Goal: Task Accomplishment & Management: Manage account settings

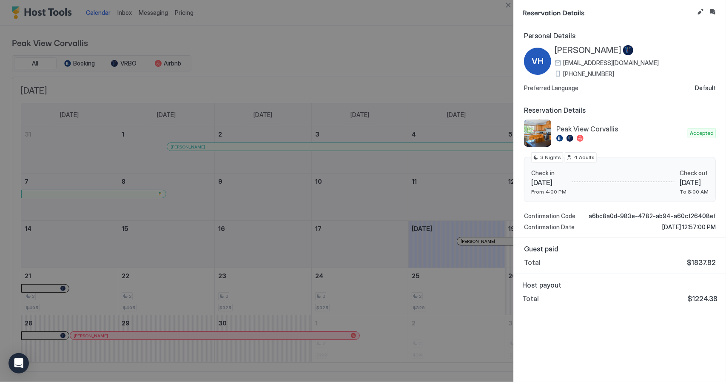
click at [405, 20] on div at bounding box center [363, 191] width 726 height 382
click at [397, 34] on div at bounding box center [363, 191] width 726 height 382
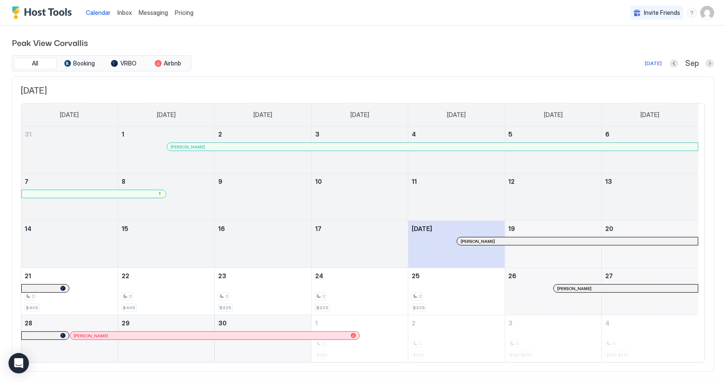
click at [469, 239] on div at bounding box center [469, 241] width 7 height 7
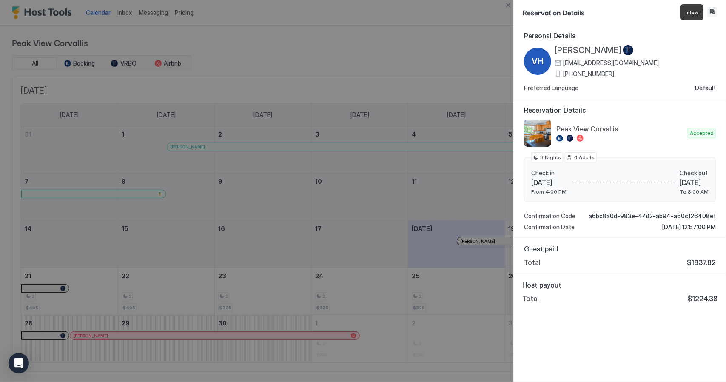
click at [714, 11] on button "Inbox" at bounding box center [712, 12] width 10 height 10
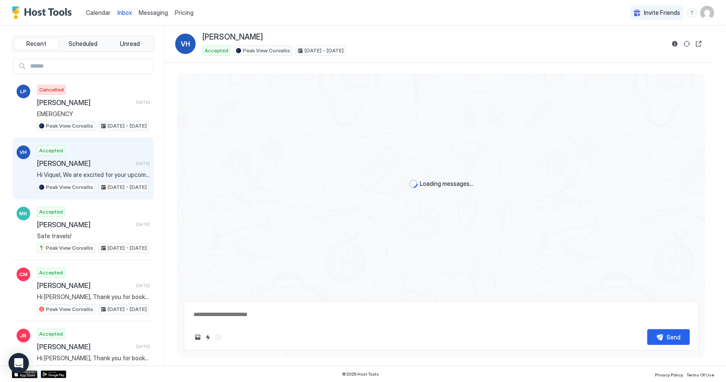
scroll to position [708, 0]
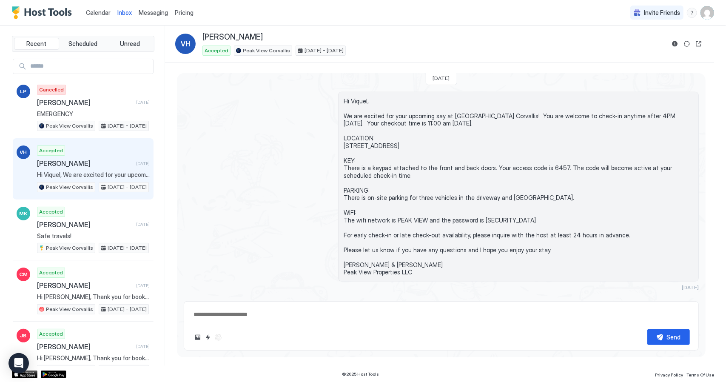
click at [633, 299] on div "Scheduled Messages" at bounding box center [660, 303] width 58 height 9
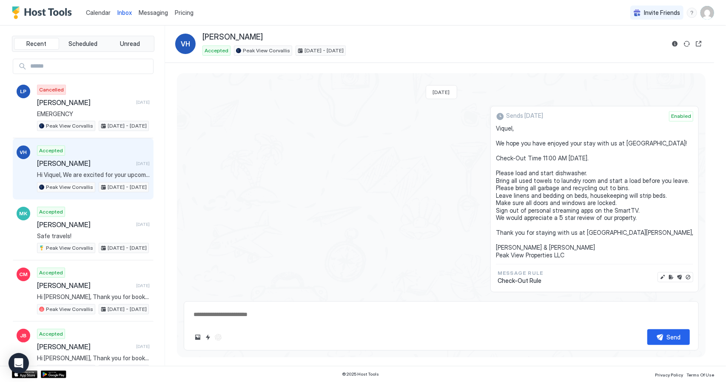
click at [677, 113] on span "Enabled" at bounding box center [681, 117] width 20 height 8
click at [577, 159] on span "Viquel, We hope you have enjoyed your stay with us at [GEOGRAPHIC_DATA]! Check-…" at bounding box center [594, 192] width 197 height 134
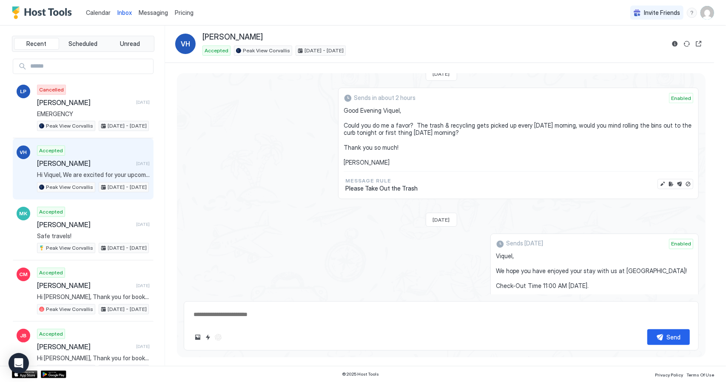
scroll to position [903, 0]
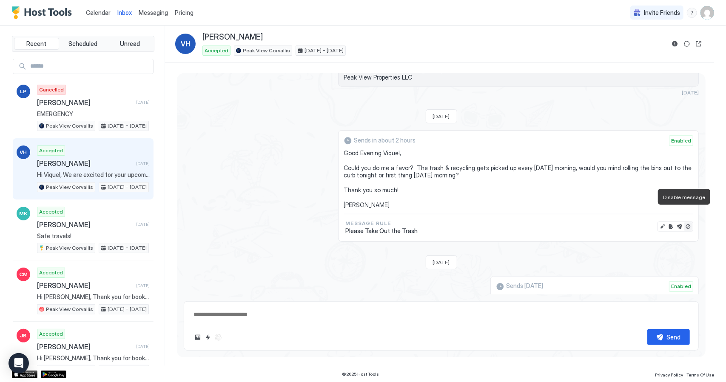
click at [684, 222] on button "Disable message" at bounding box center [688, 226] width 9 height 9
click at [697, 43] on button "Open reservation" at bounding box center [699, 44] width 10 height 10
click at [51, 159] on span "[PERSON_NAME]" at bounding box center [85, 163] width 96 height 9
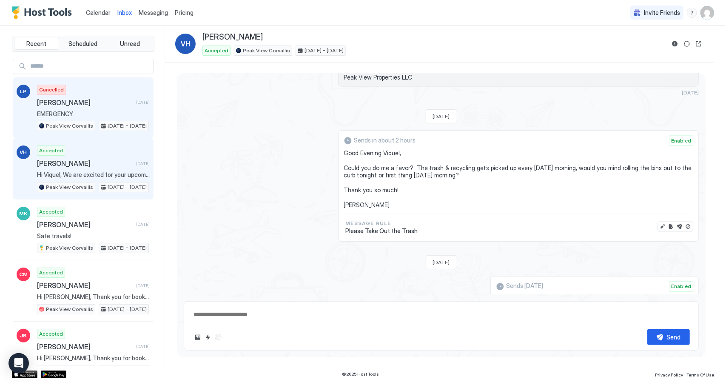
click at [59, 102] on span "[PERSON_NAME]" at bounding box center [85, 102] width 96 height 9
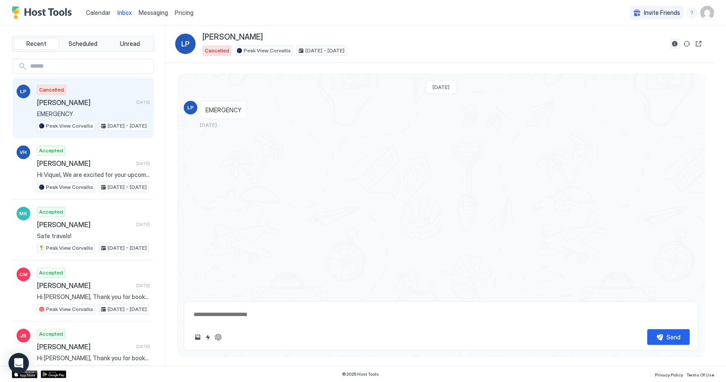
click at [677, 43] on button "Reservation information" at bounding box center [675, 44] width 10 height 10
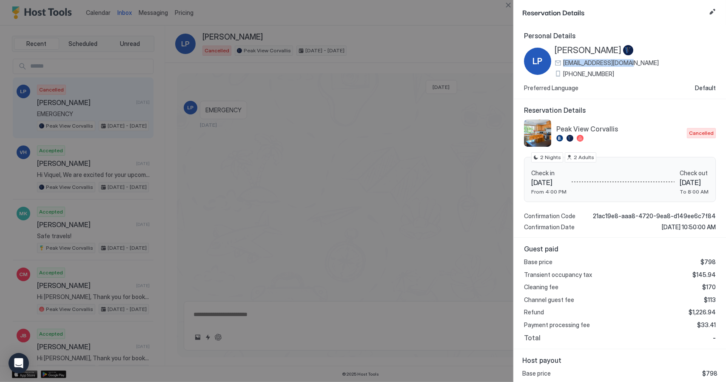
drag, startPoint x: 642, startPoint y: 61, endPoint x: 556, endPoint y: 61, distance: 85.5
click at [556, 61] on div "LP [PERSON_NAME] [EMAIL_ADDRESS][DOMAIN_NAME] [PHONE_NUMBER]" at bounding box center [620, 61] width 192 height 32
copy span "[EMAIL_ADDRESS][DOMAIN_NAME]"
click at [256, 228] on div at bounding box center [363, 191] width 726 height 382
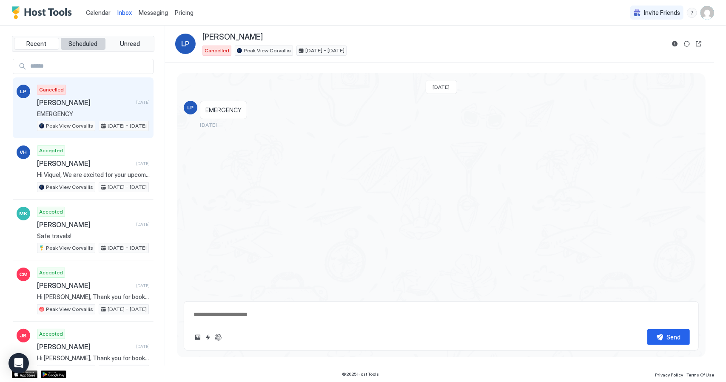
click at [89, 42] on span "Scheduled" at bounding box center [83, 44] width 29 height 8
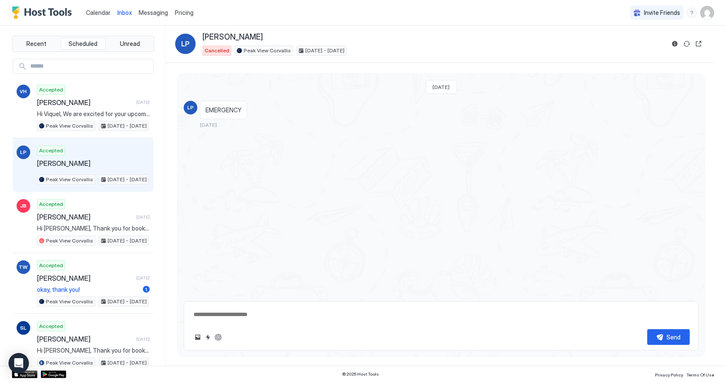
click at [83, 153] on div "Accepted [PERSON_NAME] Peak View [GEOGRAPHIC_DATA] [DATE] - [DATE]" at bounding box center [93, 164] width 113 height 39
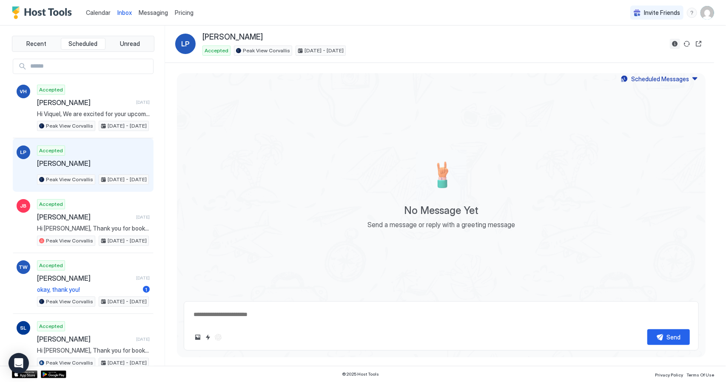
click at [677, 45] on button "Reservation information" at bounding box center [675, 44] width 10 height 10
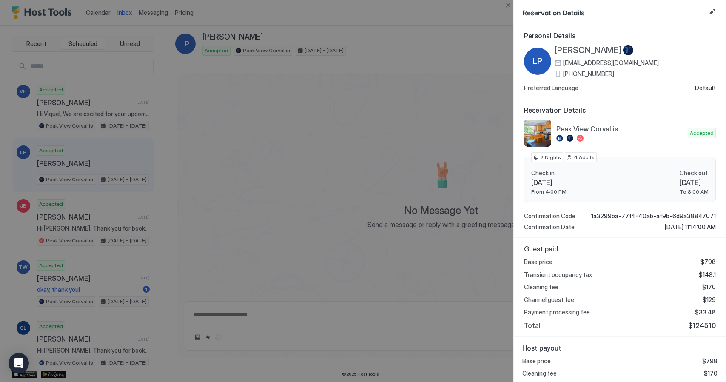
click at [425, 13] on div at bounding box center [363, 191] width 726 height 382
drag, startPoint x: 276, startPoint y: 315, endPoint x: 286, endPoint y: 313, distance: 9.6
click at [277, 315] on div at bounding box center [363, 191] width 726 height 382
drag, startPoint x: 248, startPoint y: 322, endPoint x: 240, endPoint y: 310, distance: 14.3
click at [248, 320] on div at bounding box center [363, 191] width 726 height 382
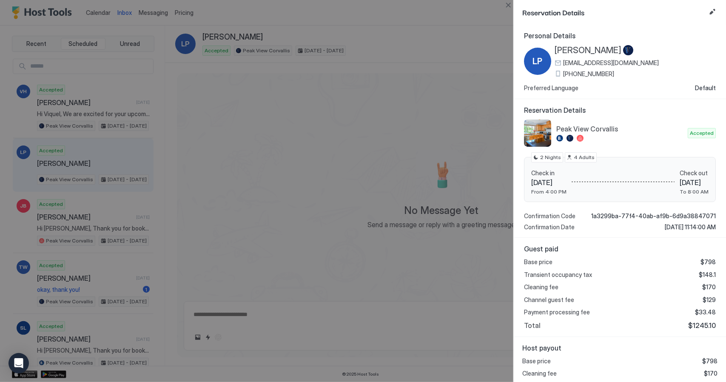
click at [240, 310] on div at bounding box center [363, 191] width 726 height 382
click at [447, 18] on div at bounding box center [363, 191] width 726 height 382
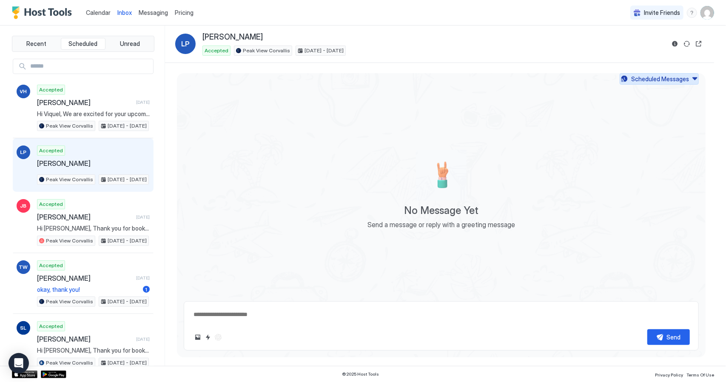
click at [693, 80] on button "Scheduled Messages" at bounding box center [659, 78] width 79 height 11
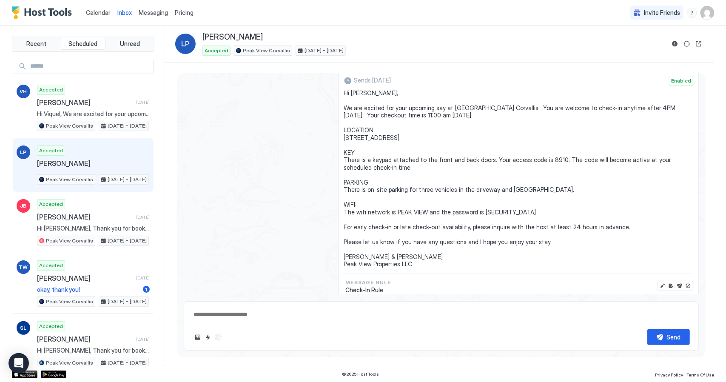
scroll to position [43, 0]
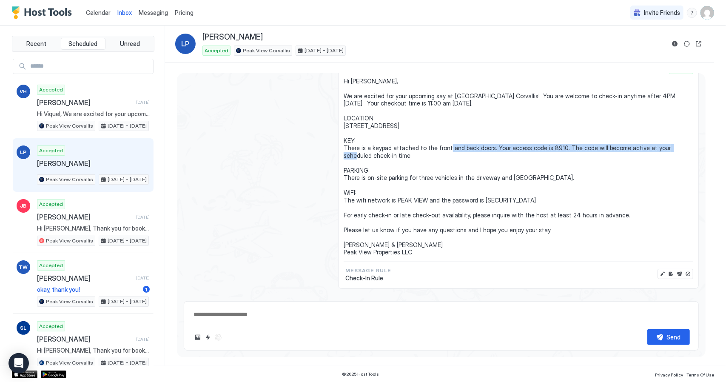
drag, startPoint x: 554, startPoint y: 144, endPoint x: 487, endPoint y: 142, distance: 67.2
click at [487, 142] on span "Hi [PERSON_NAME], We are excited for your upcoming say at [GEOGRAPHIC_DATA] Cor…" at bounding box center [519, 166] width 350 height 179
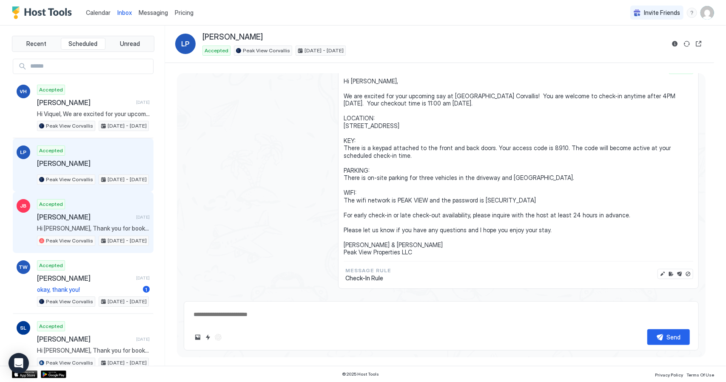
click at [65, 213] on span "[PERSON_NAME]" at bounding box center [85, 217] width 96 height 9
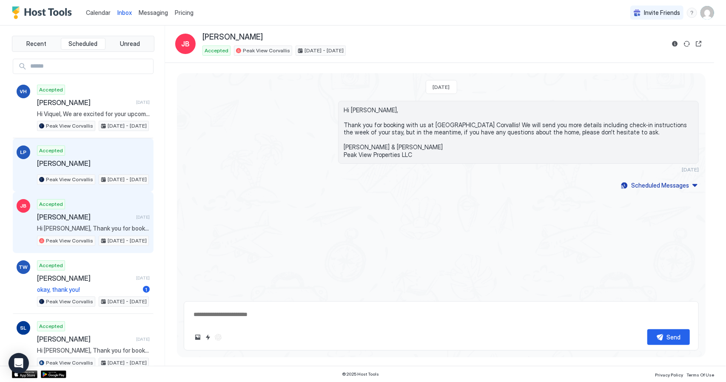
click at [97, 150] on div "Accepted [PERSON_NAME] Peak View [GEOGRAPHIC_DATA] [DATE] - [DATE]" at bounding box center [93, 164] width 113 height 39
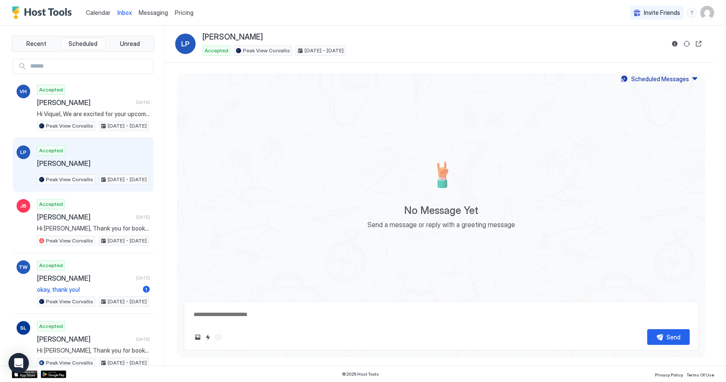
click at [667, 128] on div "No Message Yet Send a message or reply with a greeting message" at bounding box center [441, 190] width 529 height 210
click at [690, 75] on button "Scheduled Messages" at bounding box center [659, 78] width 79 height 11
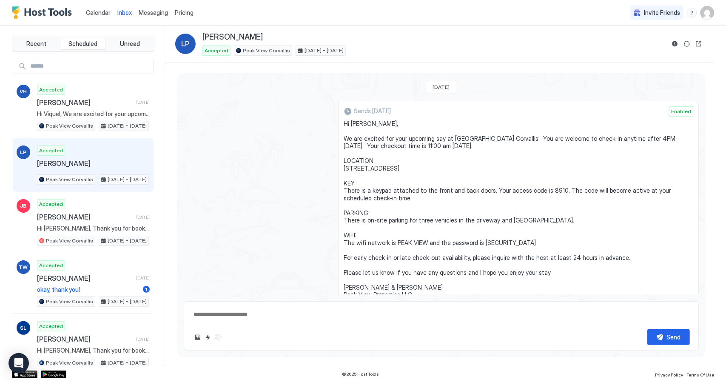
click at [409, 17] on div "Calendar Inbox Messaging Pricing Invite Friends HF" at bounding box center [363, 13] width 726 height 26
type textarea "*"
